Goal: Check status: Check status

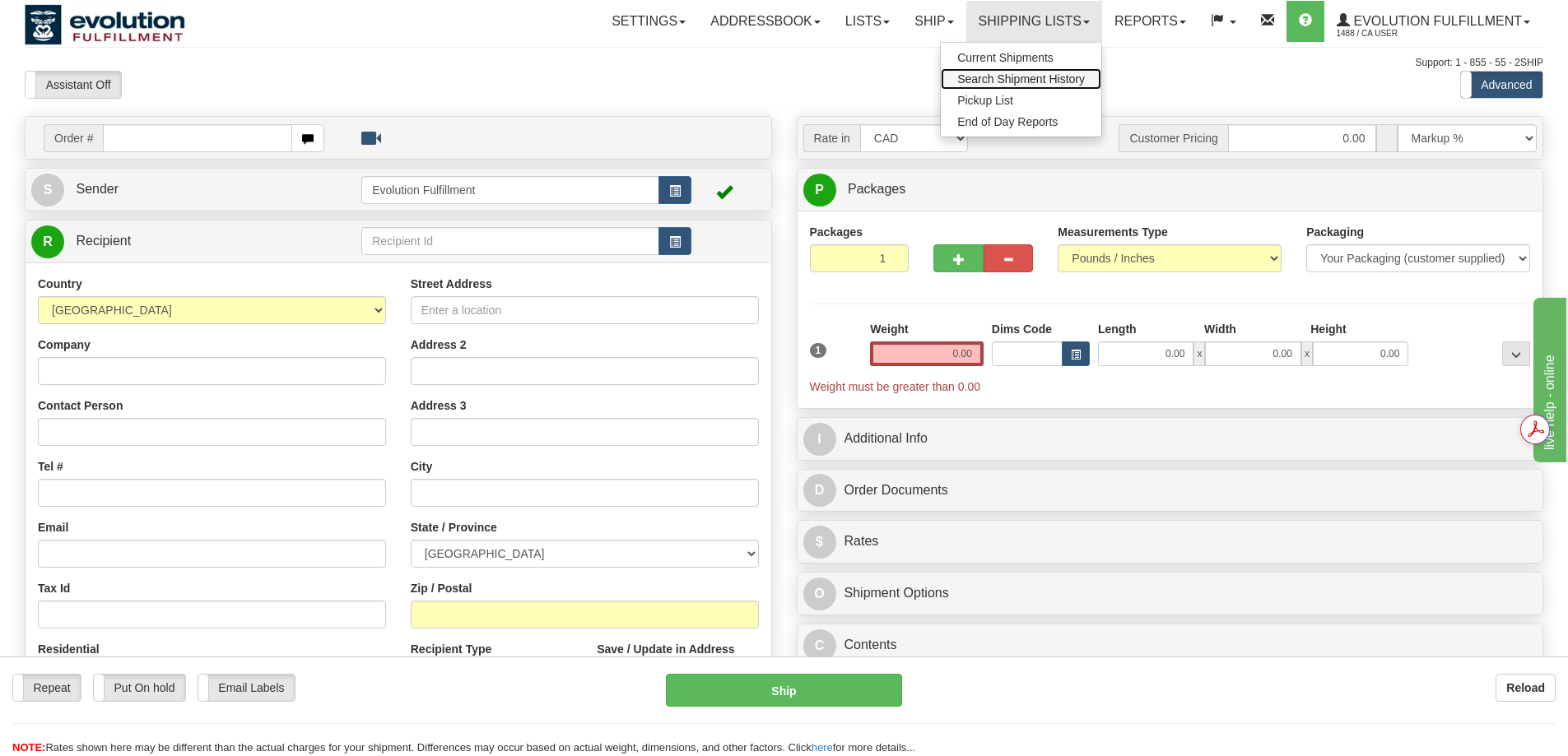
click at [1021, 71] on link "Search Shipment History" at bounding box center [1021, 78] width 160 height 21
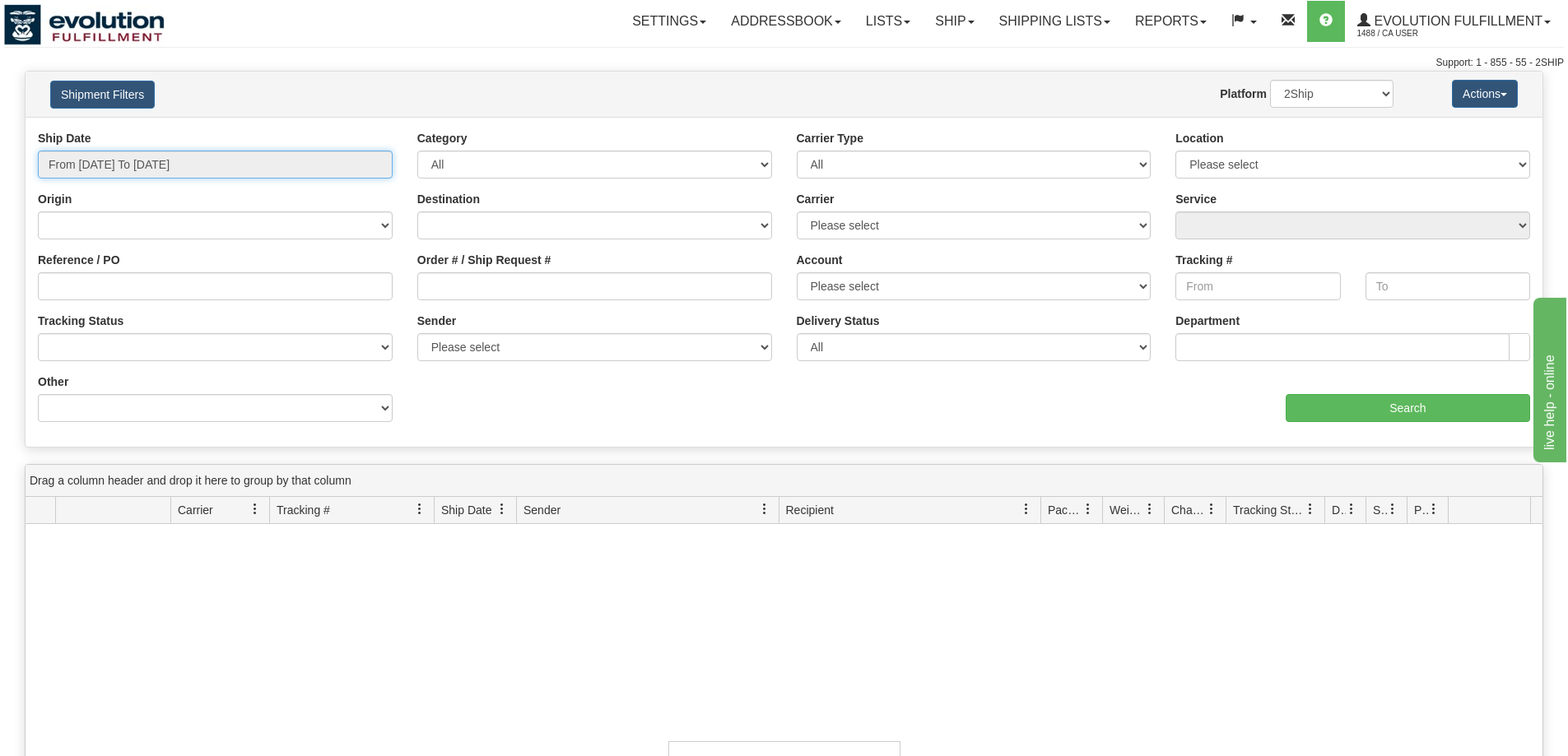
type input "[DATE]"
click at [162, 165] on input "From [DATE] To [DATE]" at bounding box center [215, 164] width 355 height 28
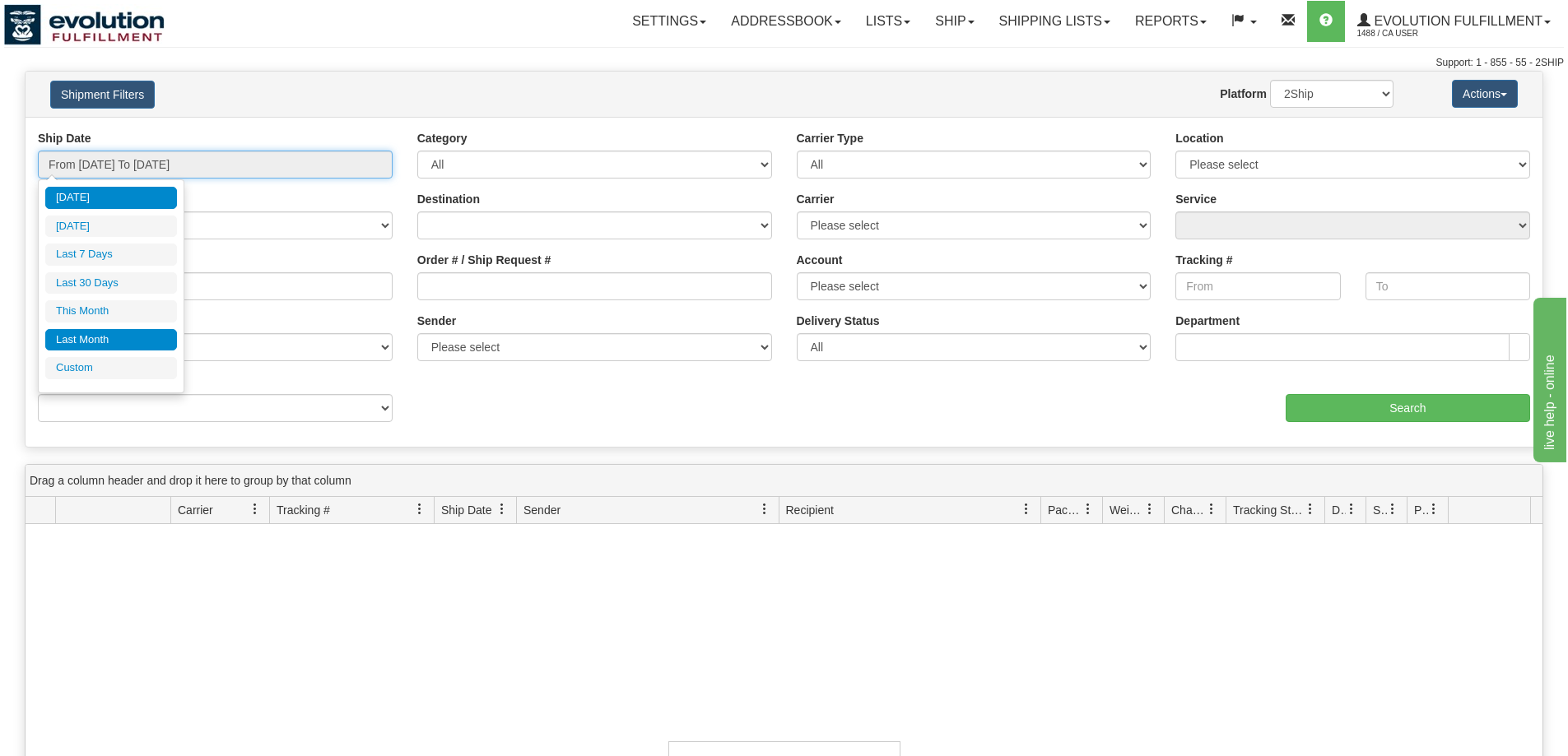
type input "[DATE]"
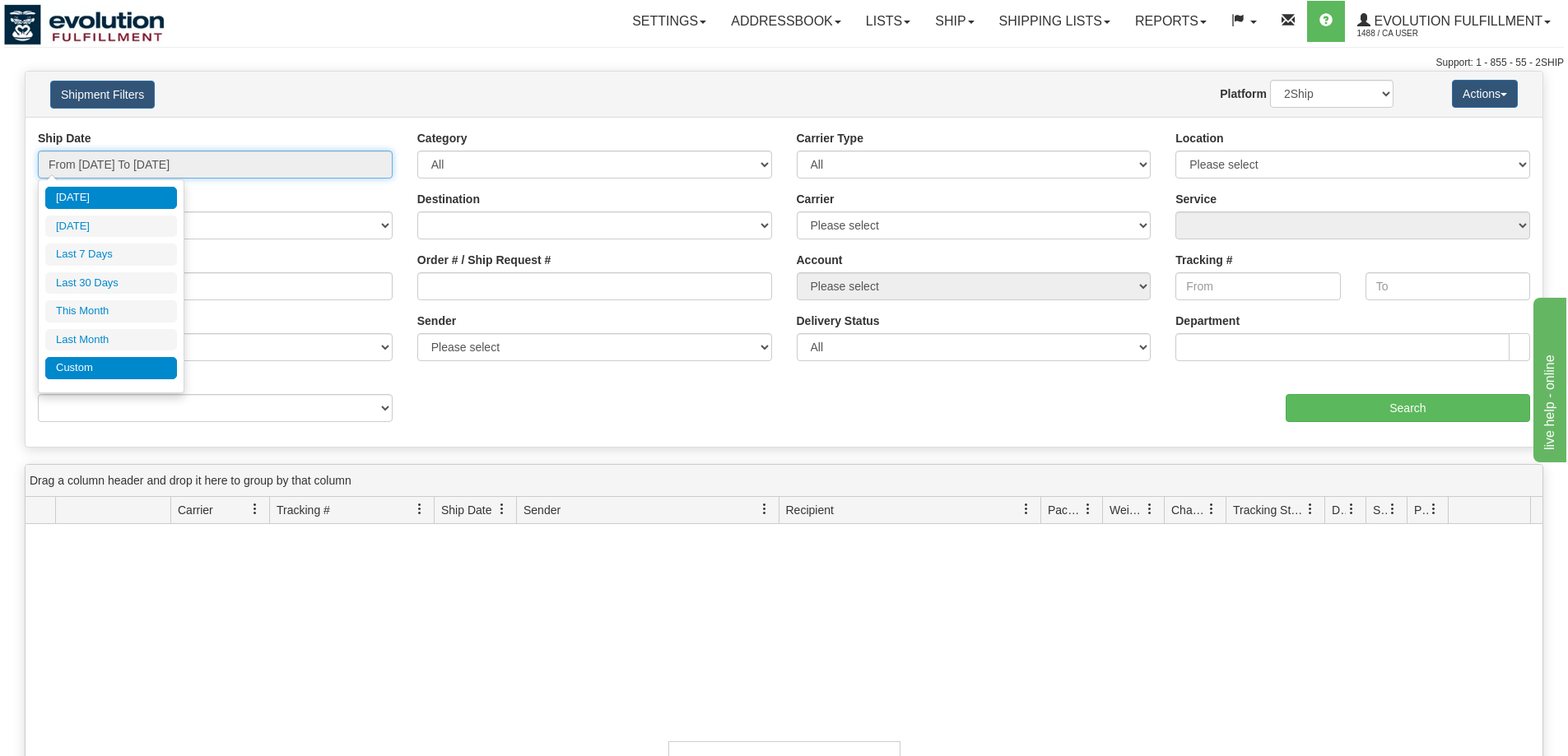
type input "[DATE]"
click at [110, 369] on li "Custom" at bounding box center [111, 368] width 132 height 22
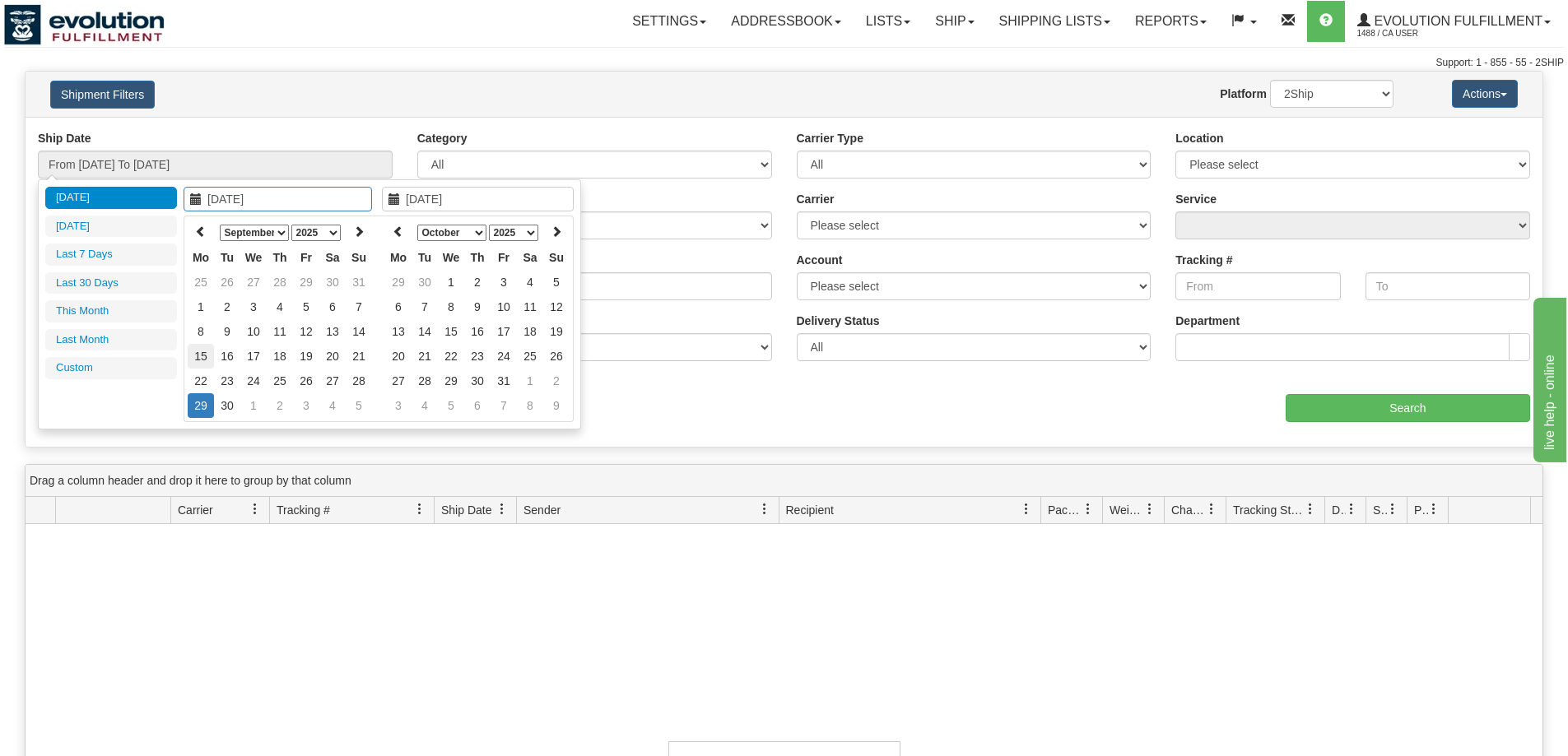
type input "[DATE]"
click at [199, 357] on td "15" at bounding box center [201, 356] width 26 height 24
type input "[DATE]"
click at [199, 357] on td "15" at bounding box center [201, 356] width 26 height 24
type input "From [DATE] To [DATE]"
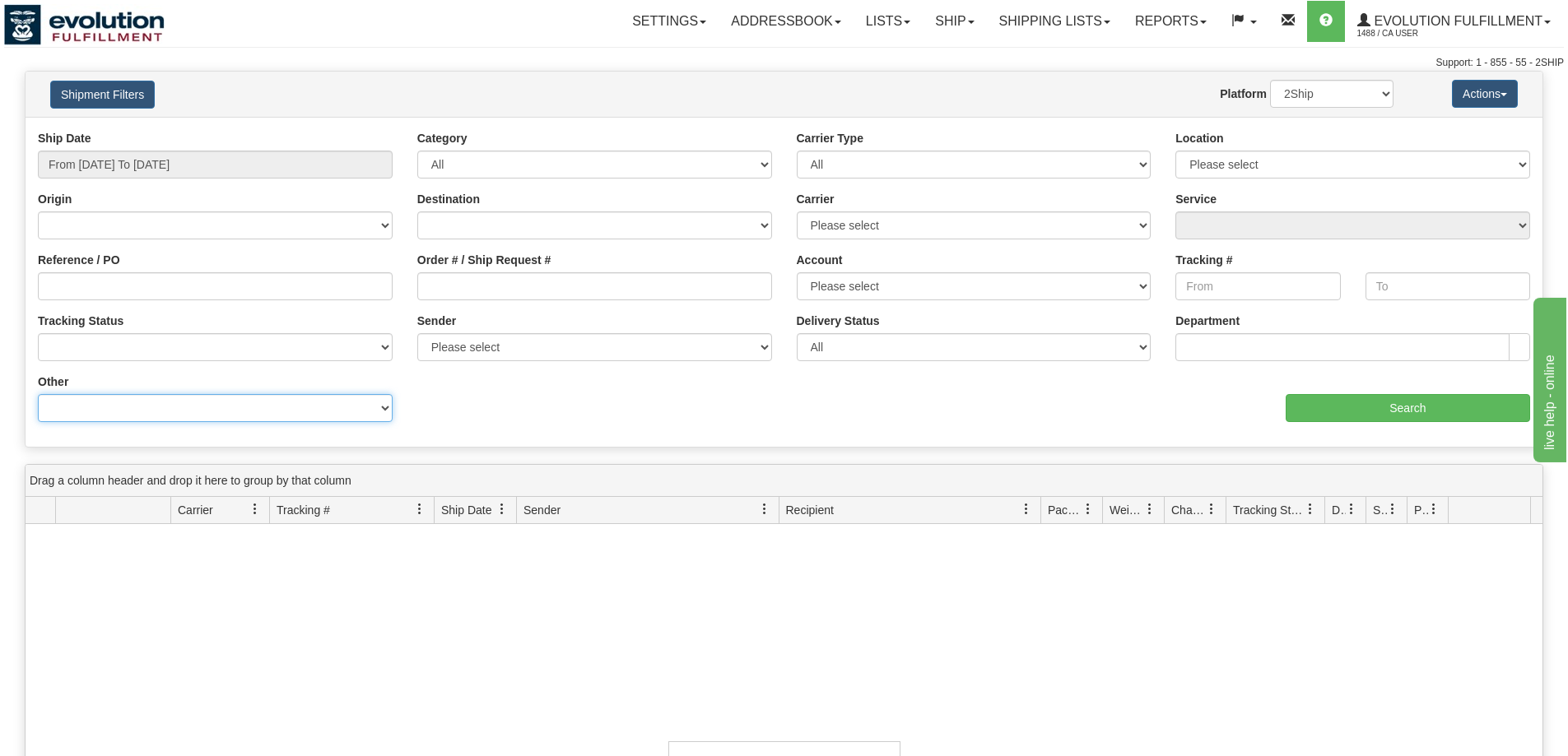
click at [182, 405] on select "Billing Account # Billing Type BOL # (LTL) Commodity Or Documents Consolidation…" at bounding box center [215, 408] width 355 height 28
select select "Recipient_Company"
click at [38, 394] on select "Billing Account # Billing Type BOL # (LTL) Commodity Or Documents Consolidation…" at bounding box center [215, 408] width 355 height 28
click at [604, 410] on input "Value" at bounding box center [594, 408] width 355 height 28
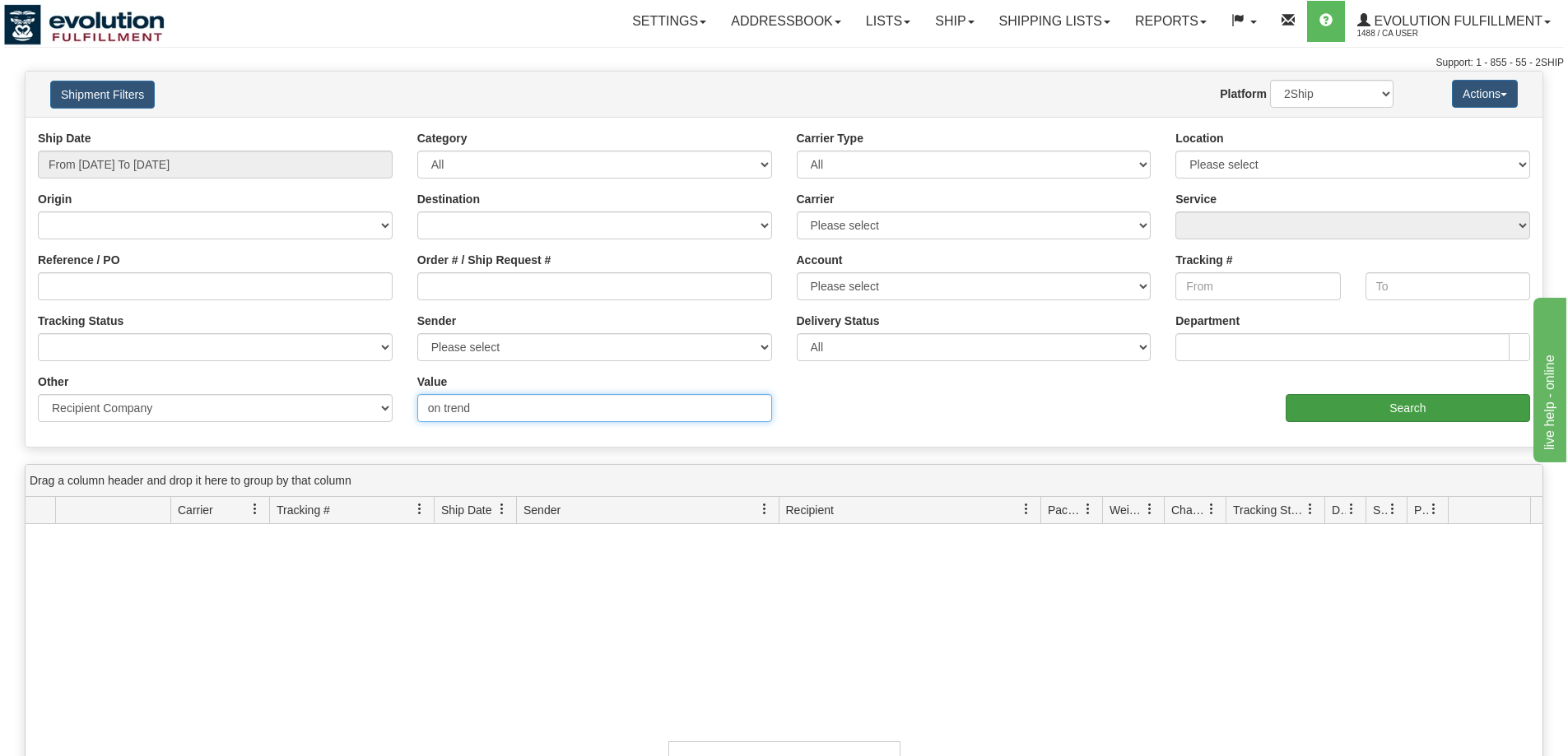
type input "on trend"
click at [1342, 421] on input "Search" at bounding box center [1408, 408] width 244 height 28
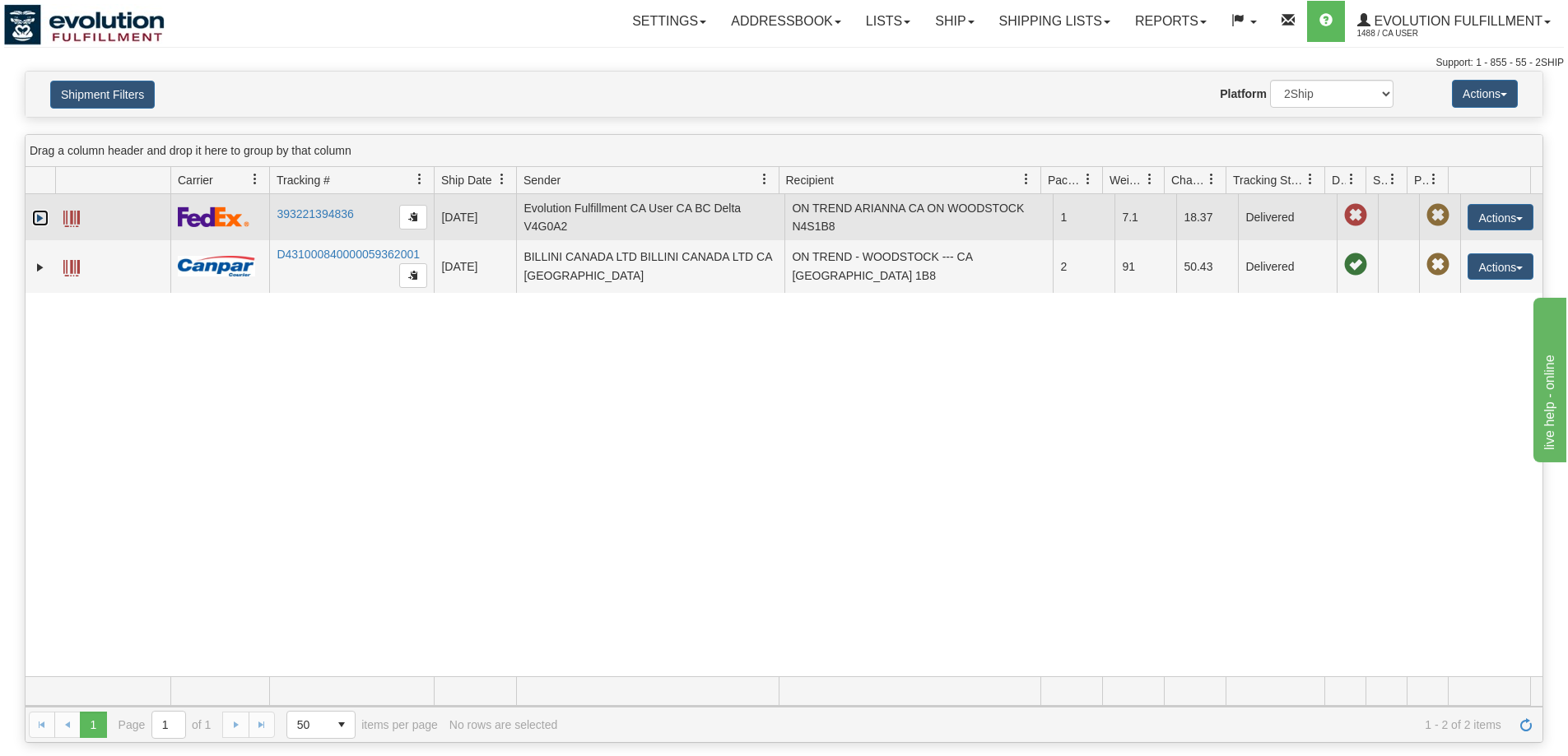
click at [42, 218] on link "Expand" at bounding box center [40, 218] width 17 height 17
